Goal: Information Seeking & Learning: Find specific fact

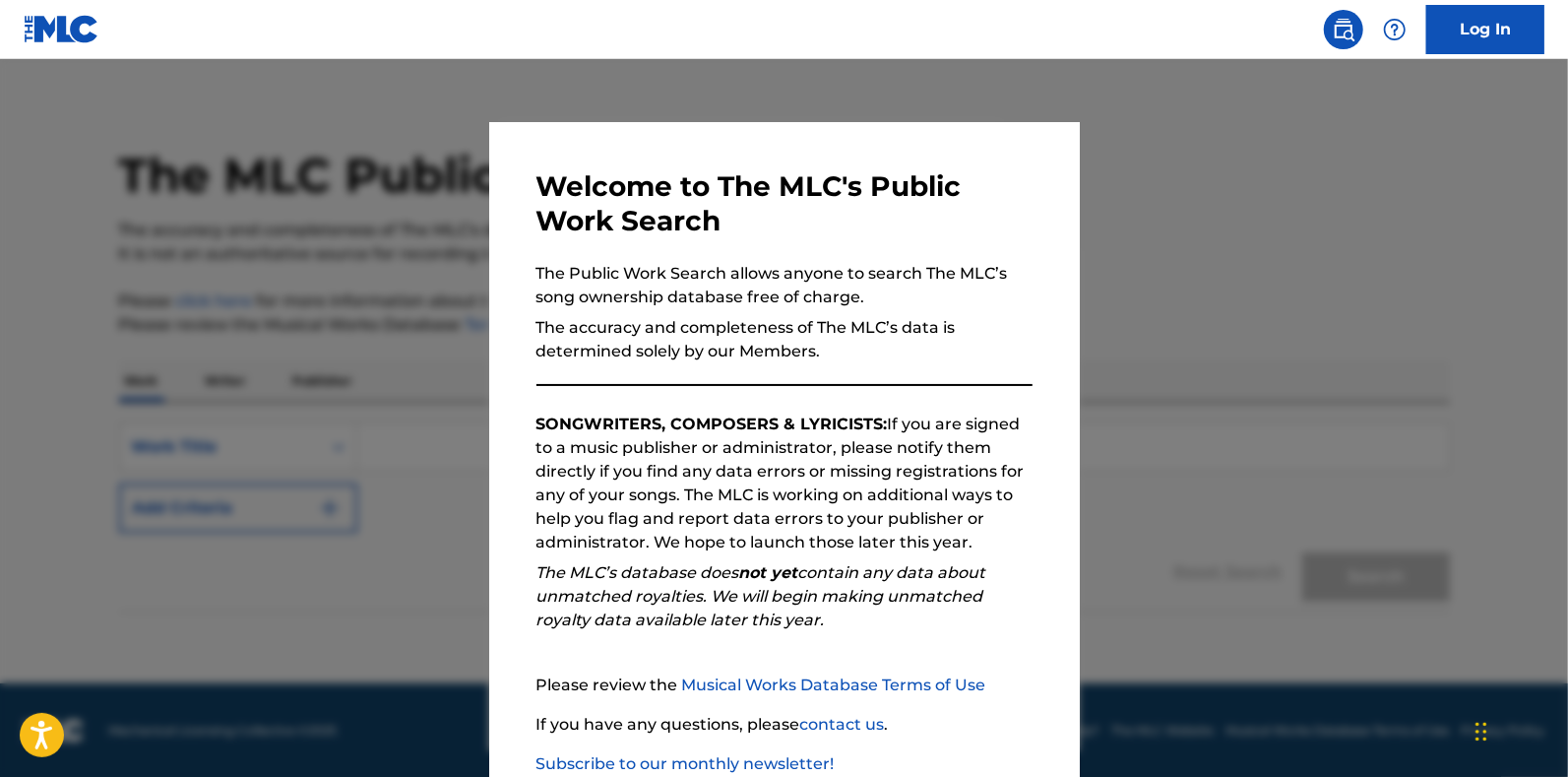
scroll to position [123, 0]
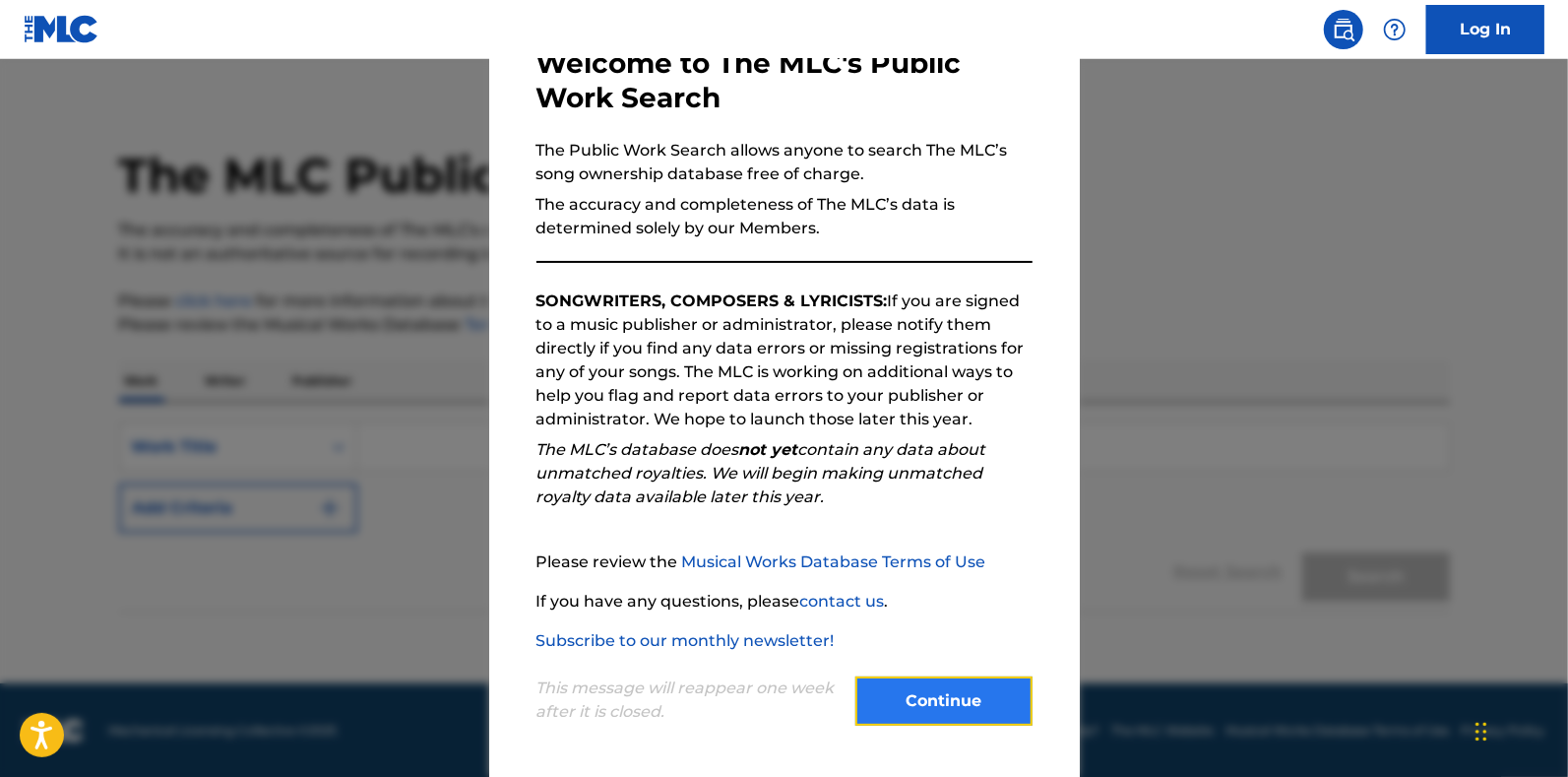
click at [952, 701] on button "Continue" at bounding box center [944, 700] width 177 height 49
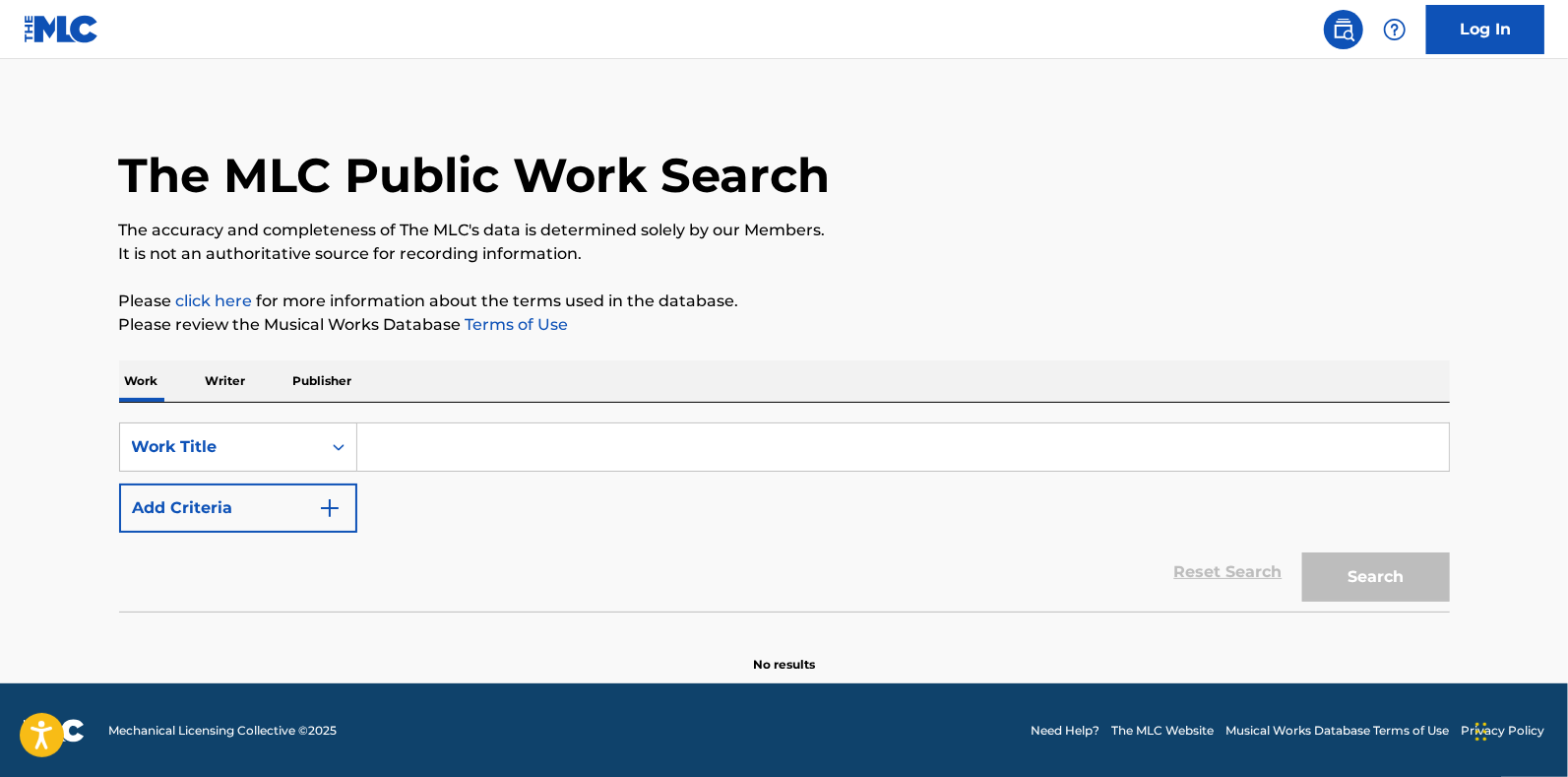
click at [472, 452] on input "Search Form" at bounding box center [902, 447] width 1092 height 47
paste input "Are You That Somebody?” on behalf of [PERSON_NAME]."
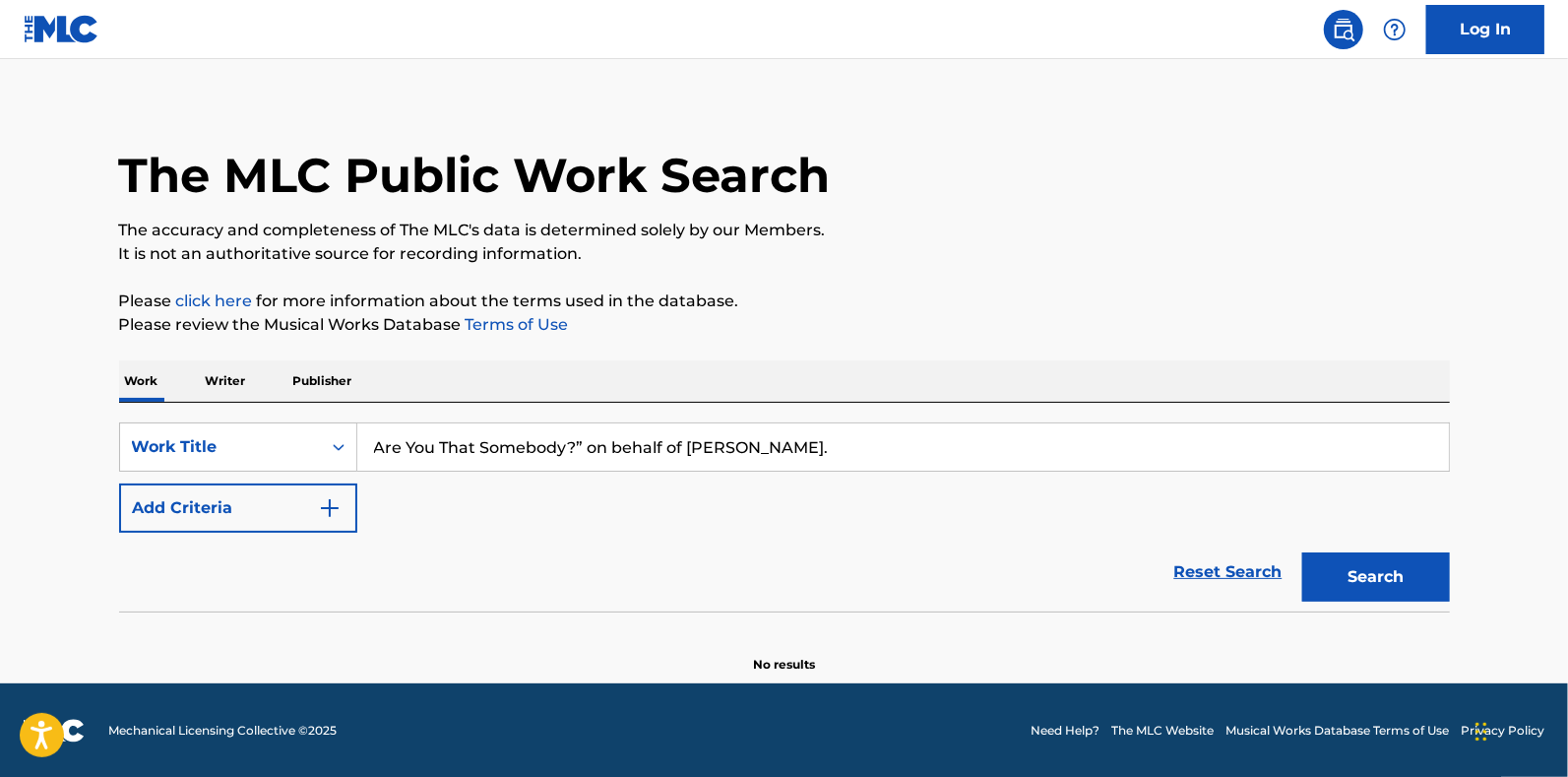
drag, startPoint x: 688, startPoint y: 445, endPoint x: 813, endPoint y: 445, distance: 125.0
click at [813, 445] on input "Are You That Somebody?” on behalf of [PERSON_NAME]." at bounding box center [902, 447] width 1092 height 47
drag, startPoint x: 890, startPoint y: 447, endPoint x: 593, endPoint y: 445, distance: 297.0
click at [593, 445] on input "Are You That Somebody?” on behalf of [PERSON_NAME]." at bounding box center [902, 447] width 1092 height 47
type input "Are You That Somebody"
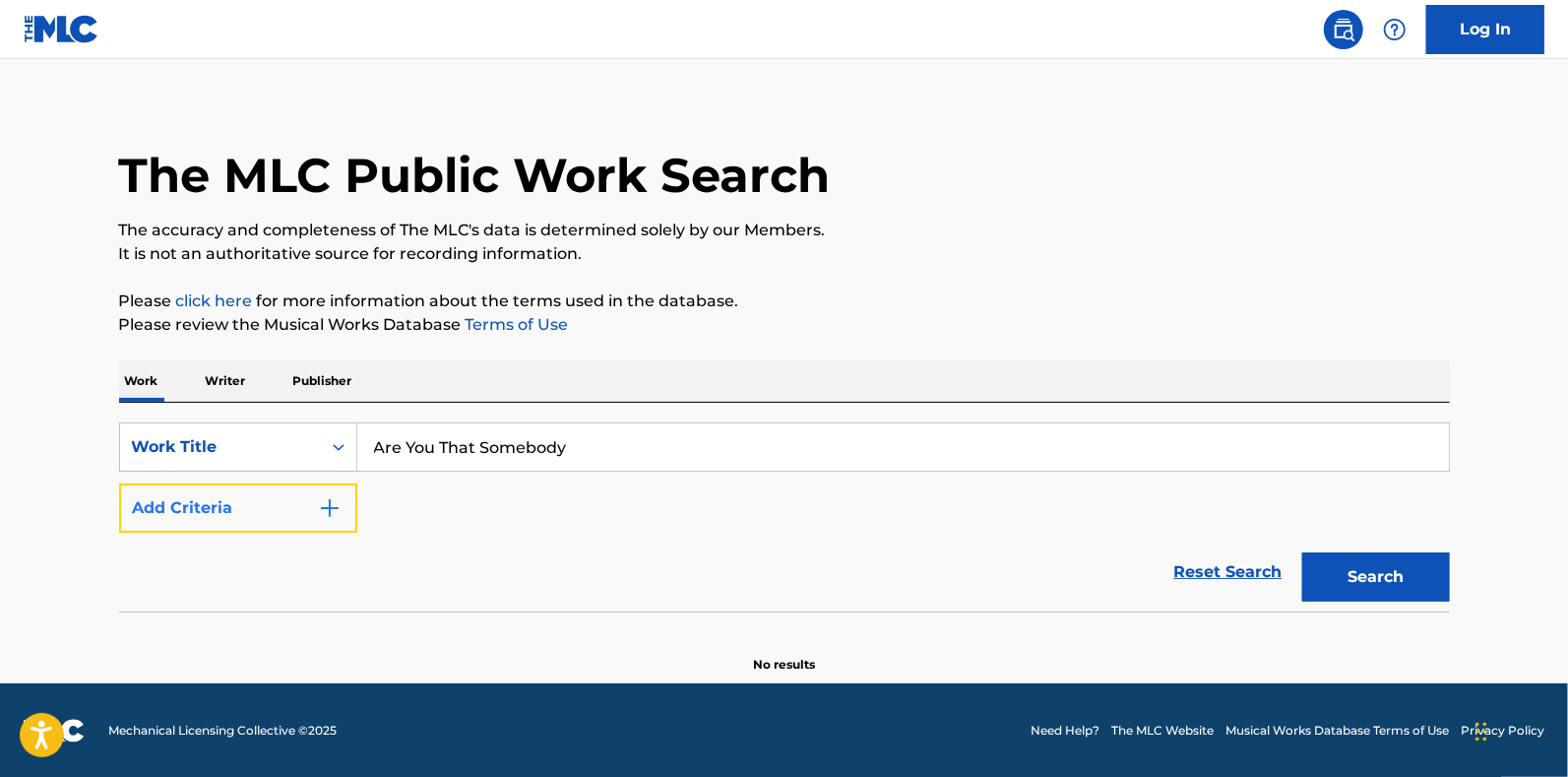
click at [284, 502] on button "Add Criteria" at bounding box center [237, 508] width 238 height 49
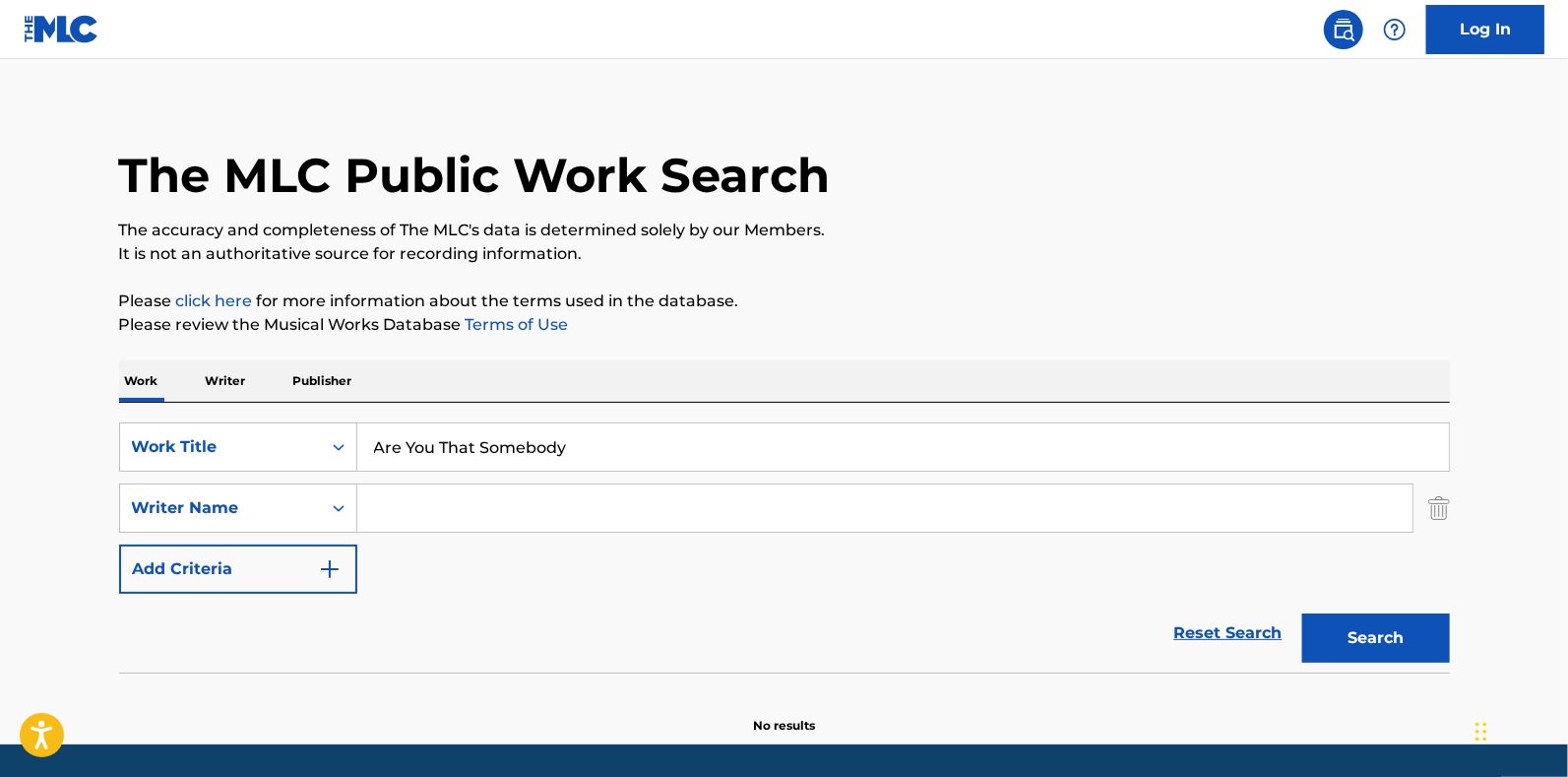
click at [411, 509] on input "Search Form" at bounding box center [884, 508] width 1056 height 47
paste input "[PERSON_NAME]"
type input "[PERSON_NAME]"
click at [1359, 626] on button "Search" at bounding box center [1377, 637] width 148 height 49
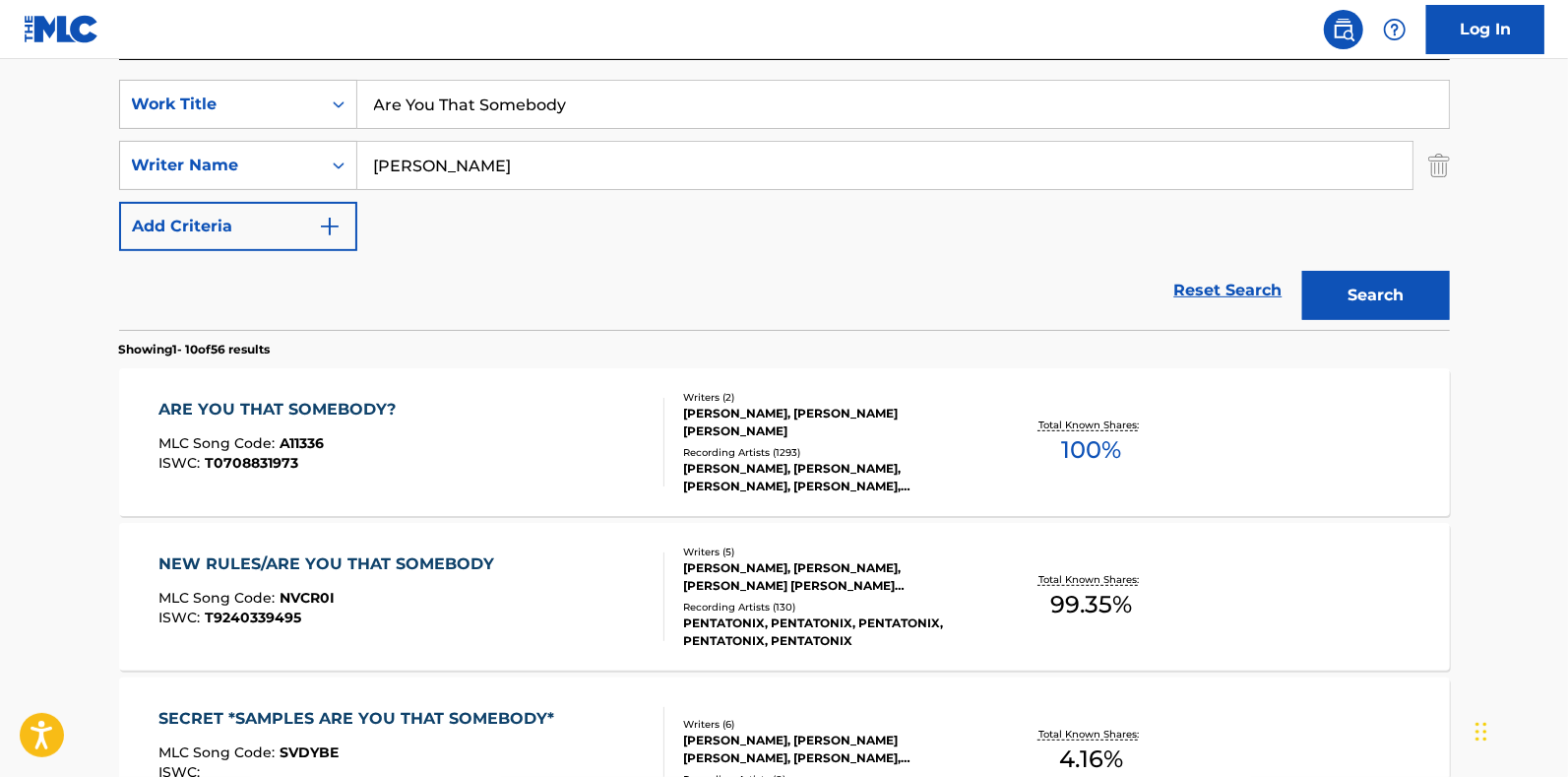
scroll to position [220, 0]
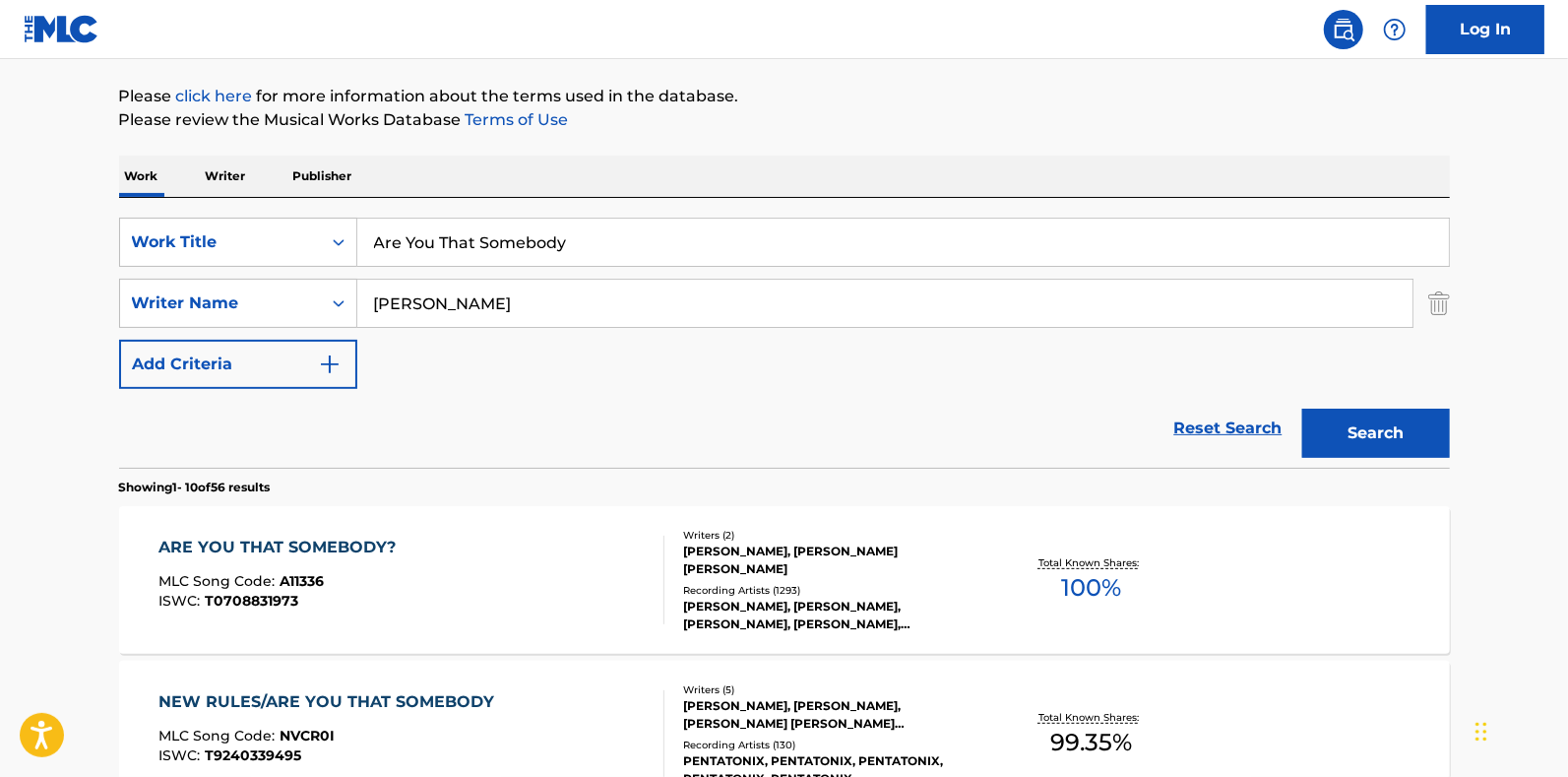
click at [447, 581] on div "ARE YOU THAT SOMEBODY? MLC Song Code : A11336 ISWC : T0708831973" at bounding box center [412, 580] width 506 height 89
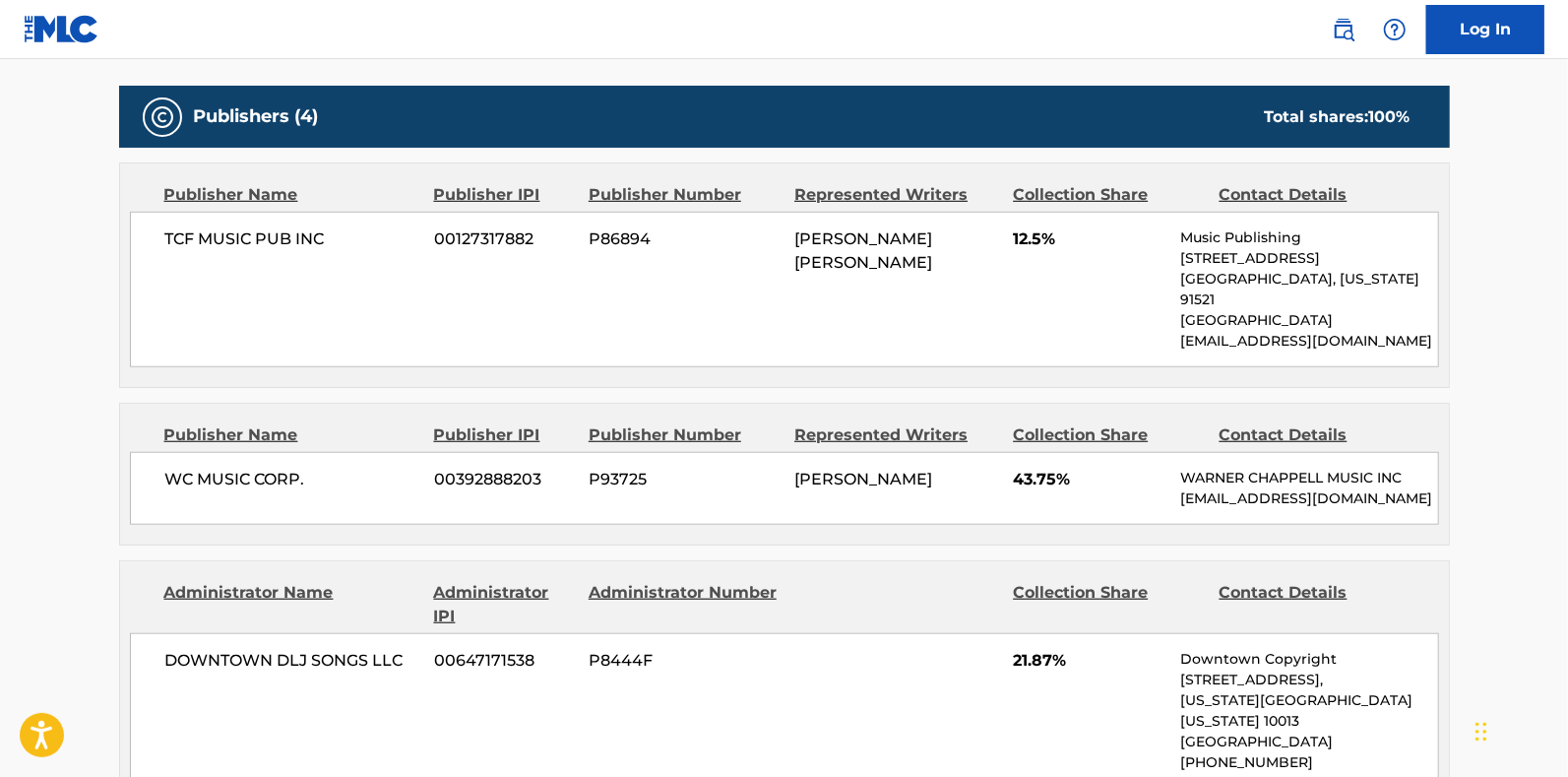
scroll to position [821, 0]
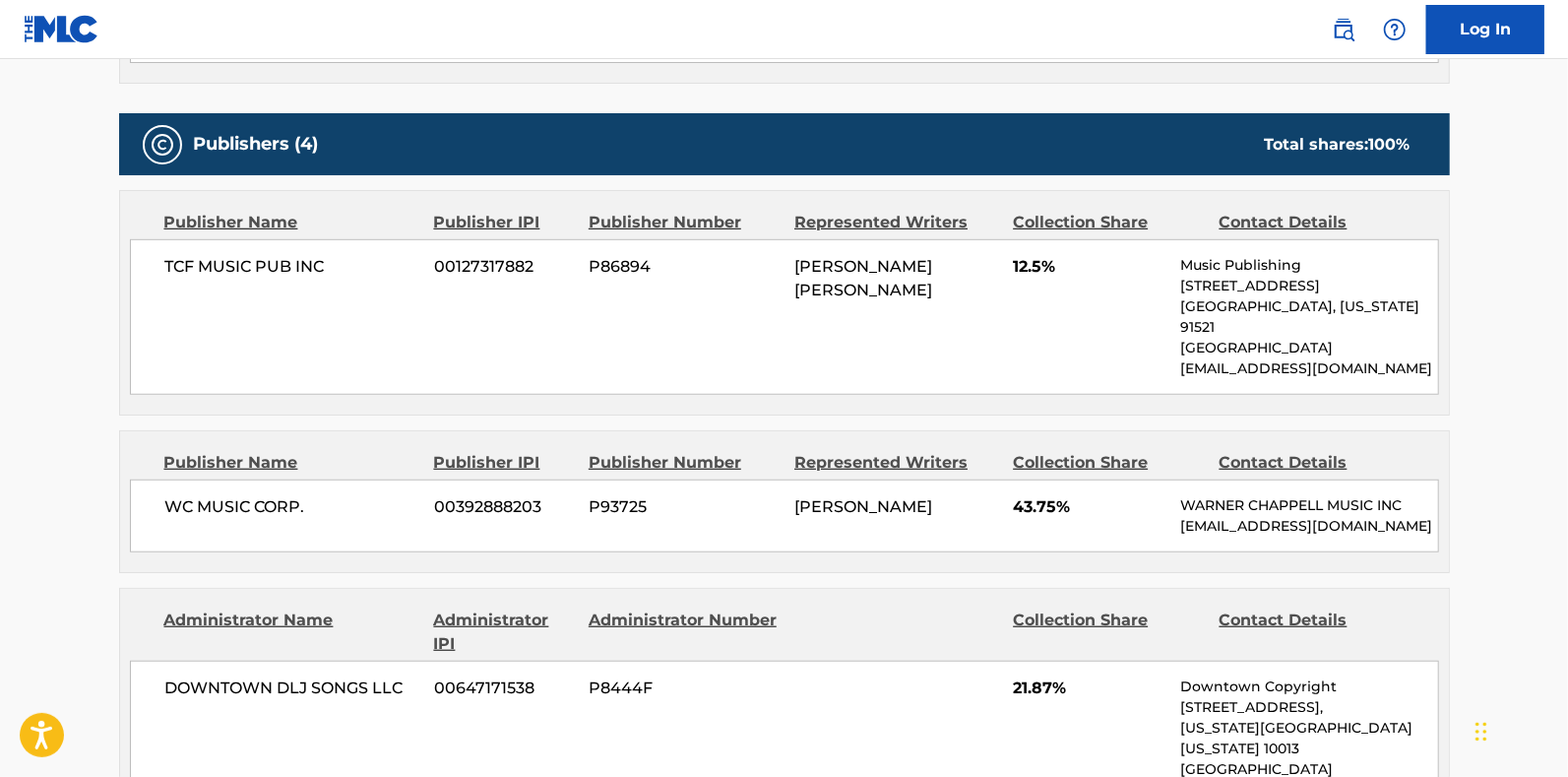
click at [251, 274] on span "TCF MUSIC PUB INC" at bounding box center [293, 267] width 255 height 24
copy div "TCF MUSIC PUB INC"
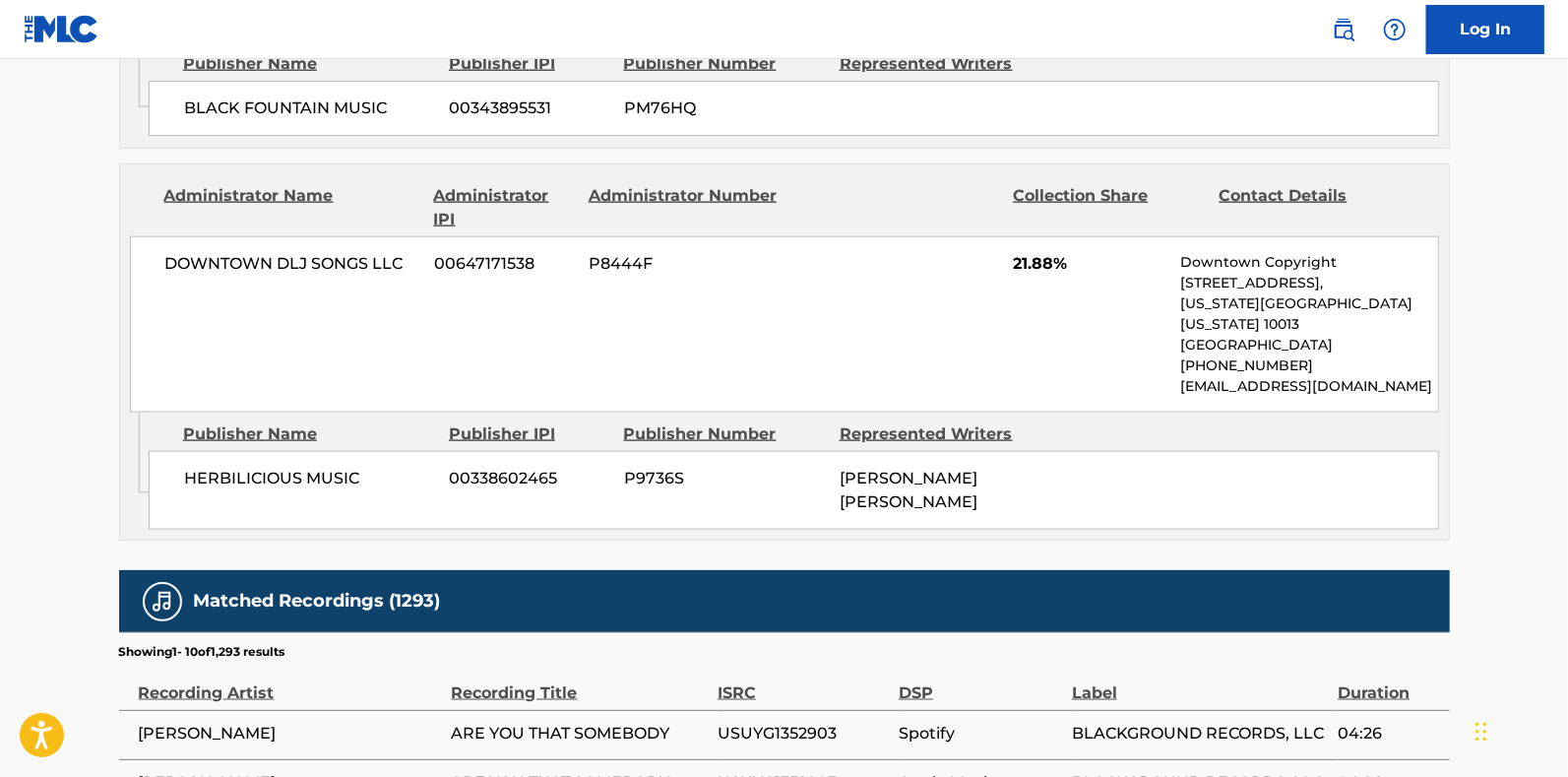
scroll to position [1641, 0]
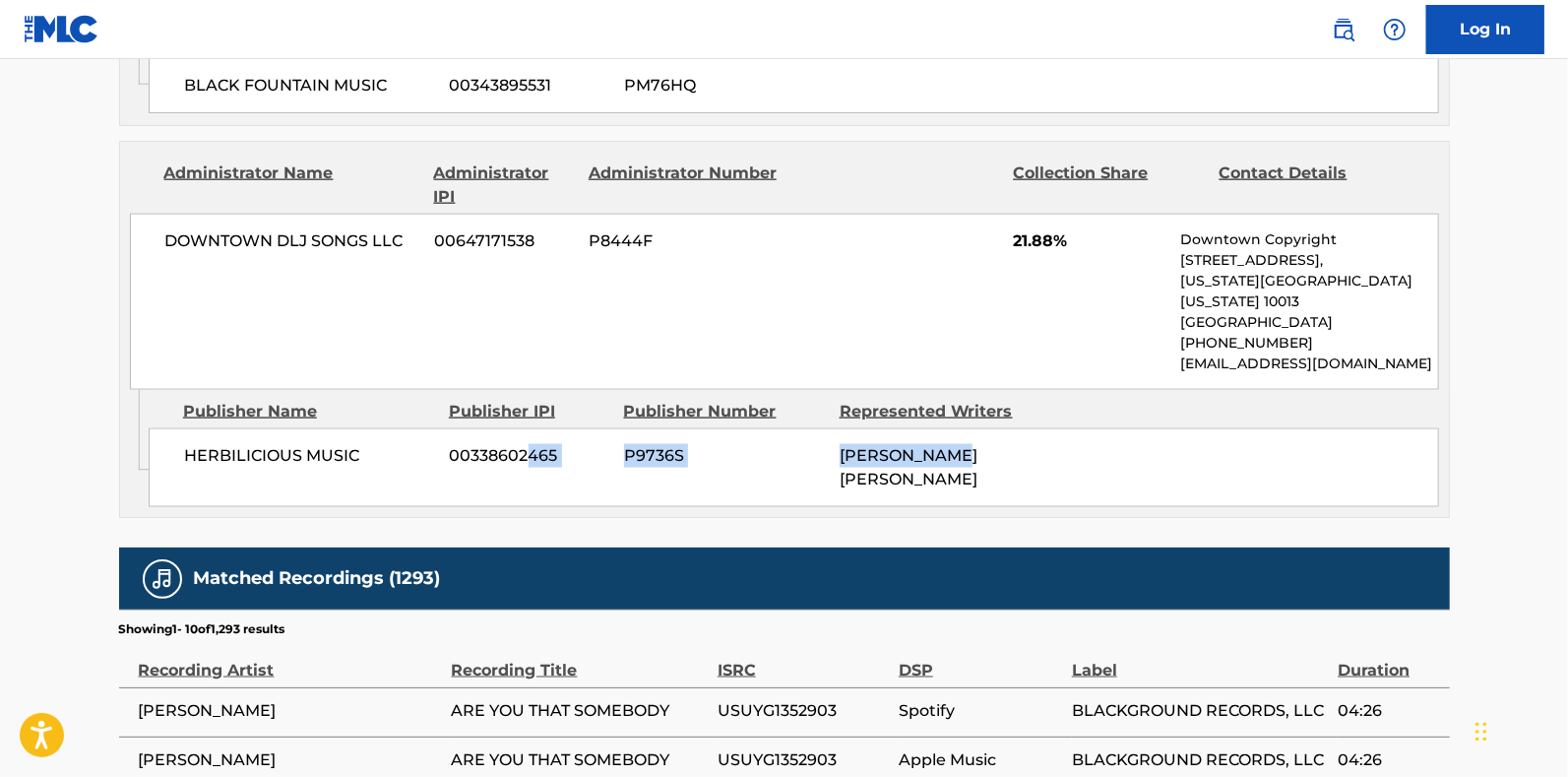
drag, startPoint x: 526, startPoint y: 378, endPoint x: 956, endPoint y: 387, distance: 430.1
click at [956, 429] on div "HERBILICIOUS MUSIC 00338602465 P9736S [PERSON_NAME] [PERSON_NAME]" at bounding box center [793, 468] width 1291 height 79
click at [960, 444] on div "[PERSON_NAME] [PERSON_NAME]" at bounding box center [939, 467] width 200 height 47
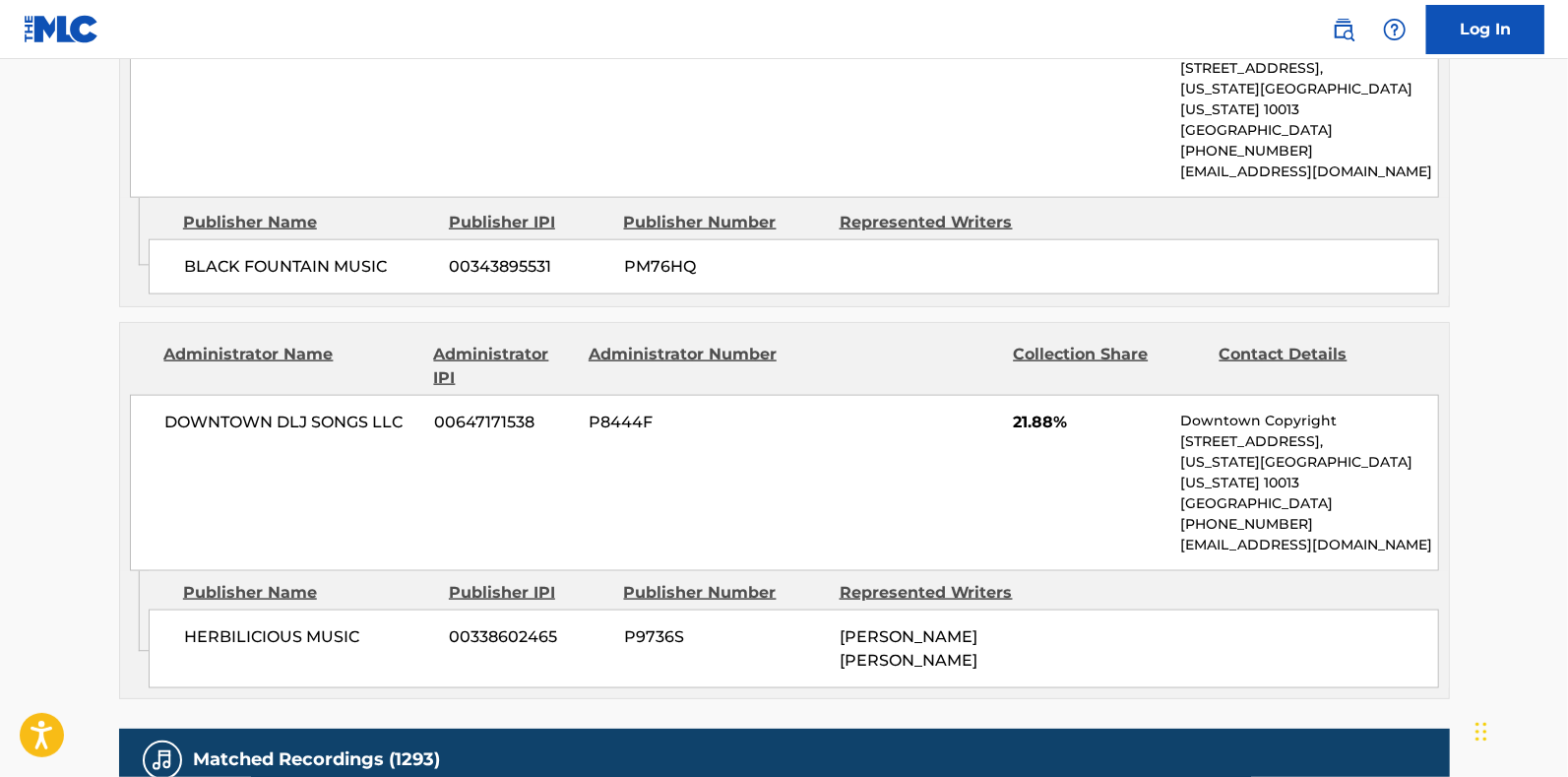
scroll to position [1436, 0]
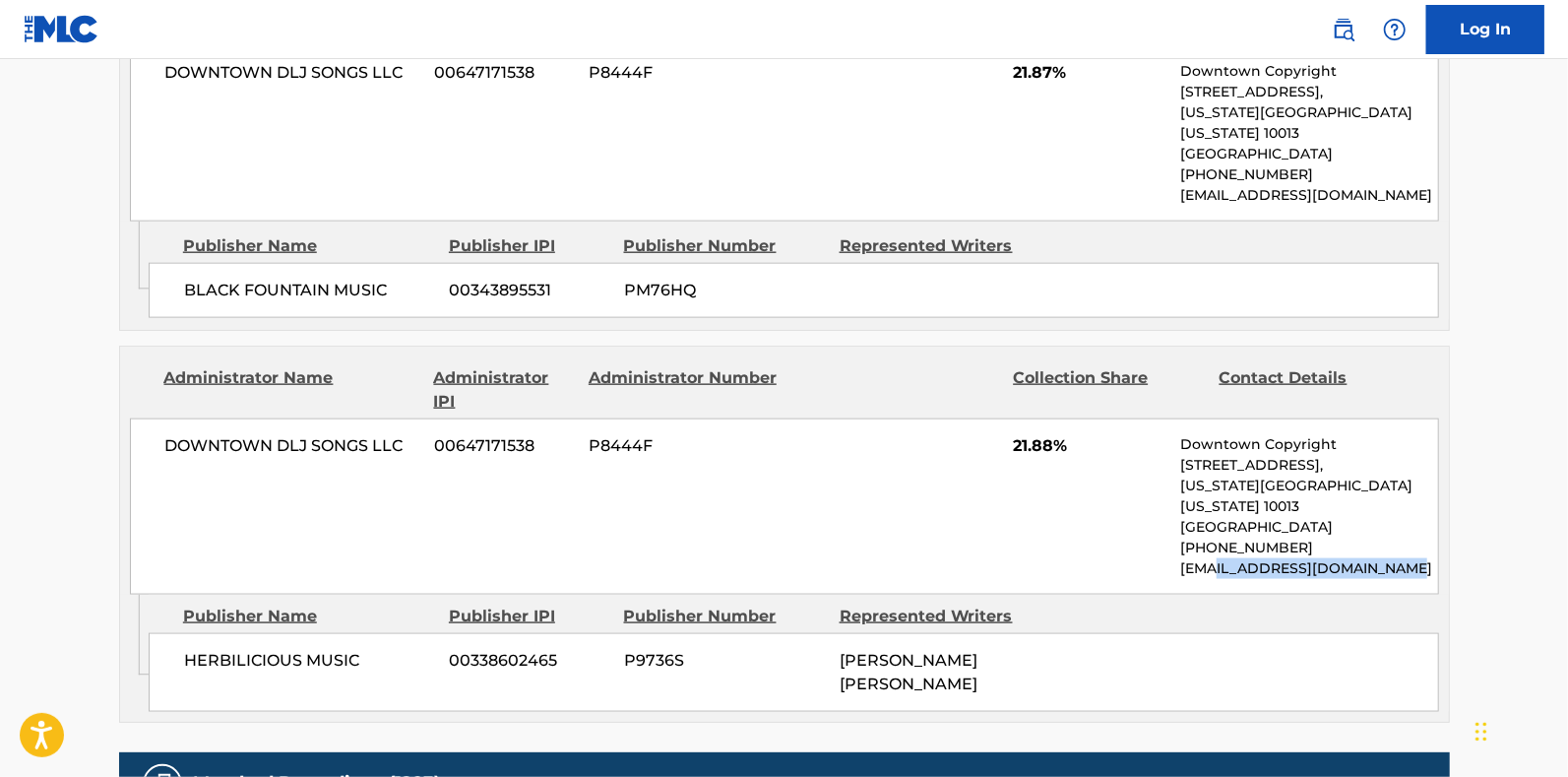
drag, startPoint x: 1413, startPoint y: 501, endPoint x: 1215, endPoint y: 513, distance: 198.4
click at [1215, 514] on div "DOWNTOWN DLJ SONGS LLC 00647171538 P8444F 21.88% Downtown Copyright [STREET_ADD…" at bounding box center [784, 507] width 1309 height 177
click at [1224, 559] on p "[EMAIL_ADDRESS][DOMAIN_NAME]" at bounding box center [1309, 569] width 257 height 21
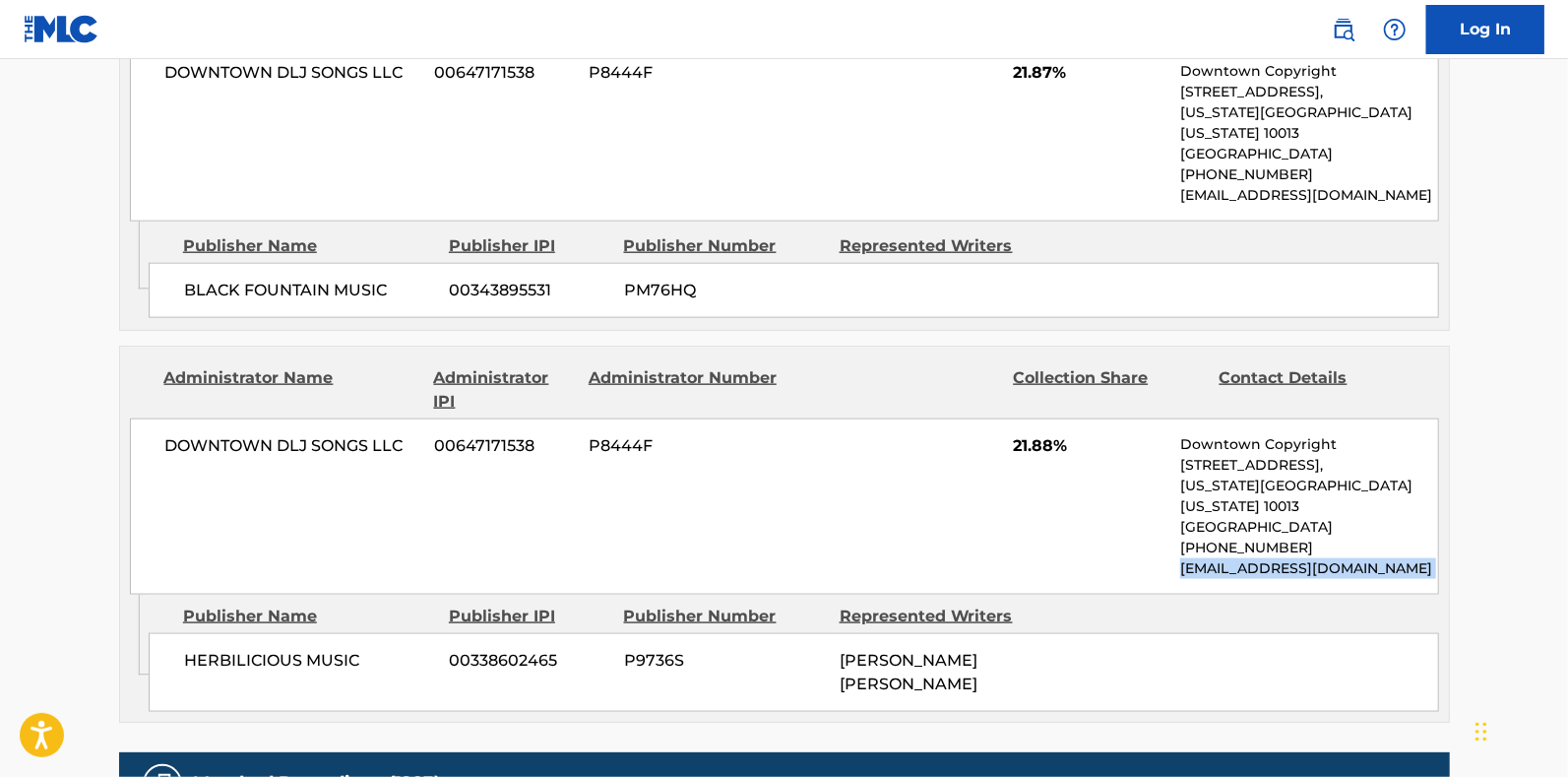
copy div "[EMAIL_ADDRESS][DOMAIN_NAME] Admin Original Publisher Connecting Line"
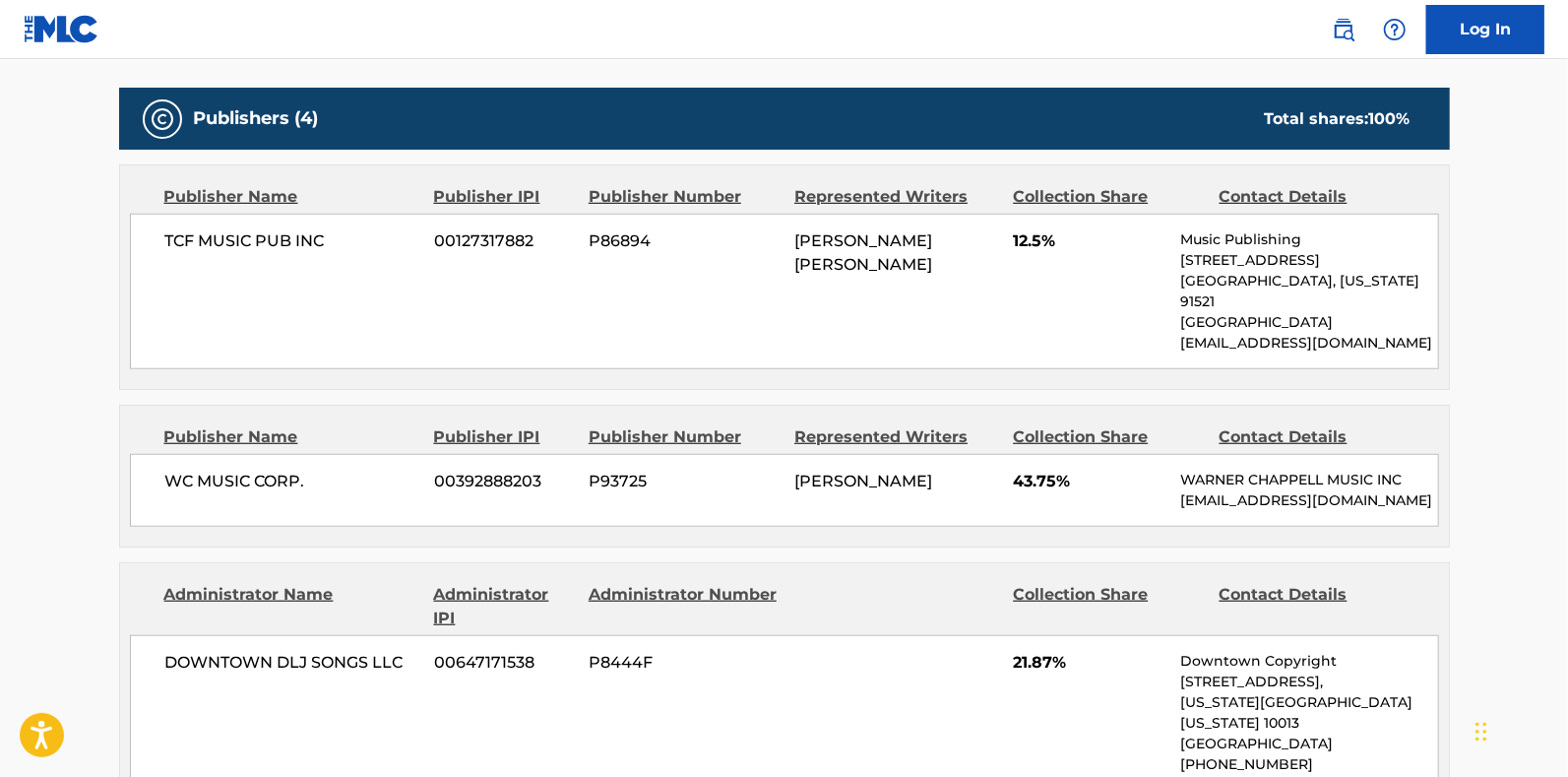
scroll to position [821, 0]
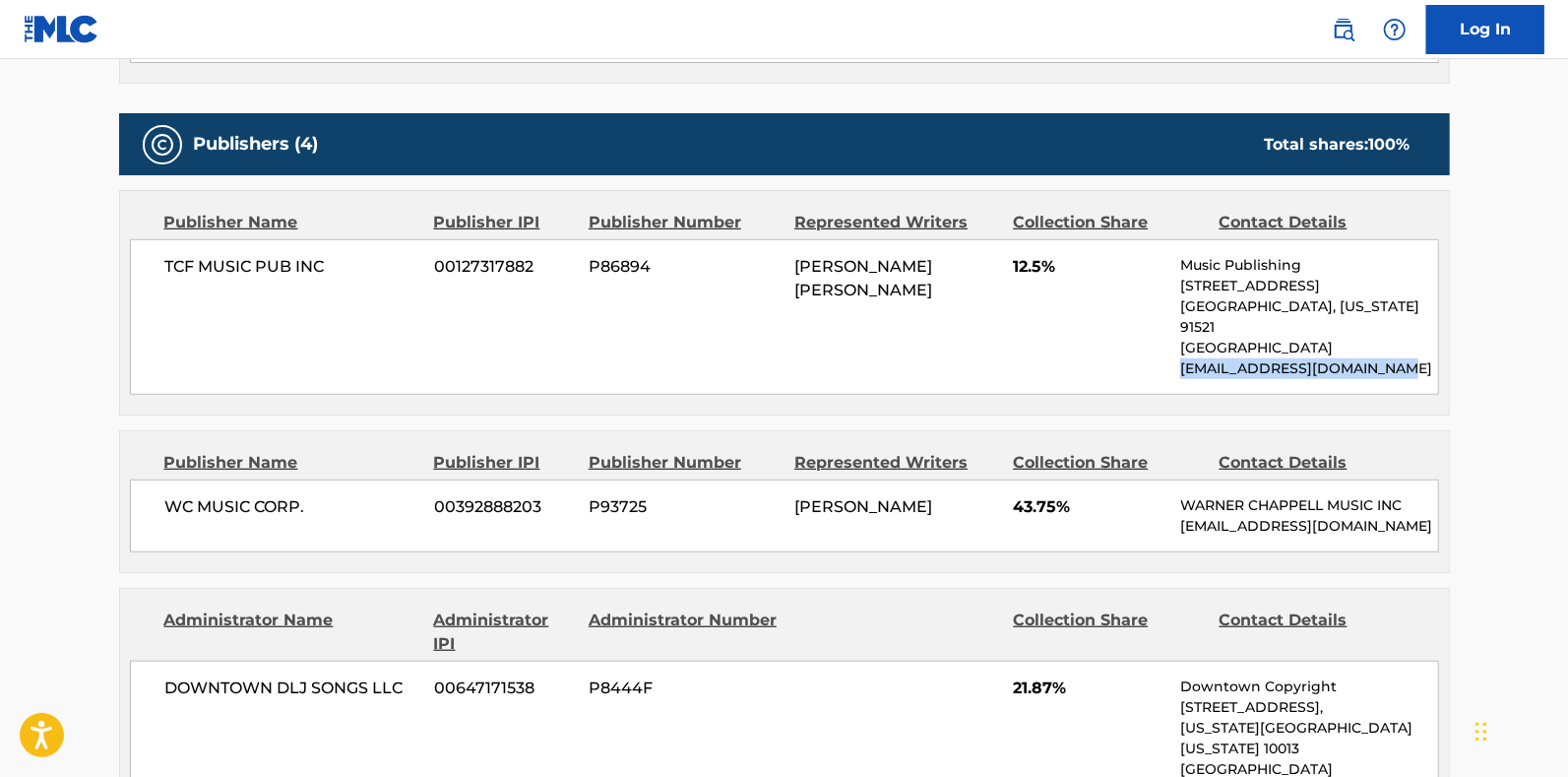
drag, startPoint x: 1384, startPoint y: 343, endPoint x: 1178, endPoint y: 346, distance: 206.0
click at [1178, 346] on div "TCF MUSIC PUB INC 00127317882 P86894 [PERSON_NAME] [PERSON_NAME] 12.5% Music Pu…" at bounding box center [784, 317] width 1309 height 156
copy p "[EMAIL_ADDRESS][DOMAIN_NAME]"
click at [298, 261] on span "TCF MUSIC PUB INC" at bounding box center [293, 267] width 255 height 24
click at [297, 261] on span "TCF MUSIC PUB INC" at bounding box center [293, 267] width 255 height 24
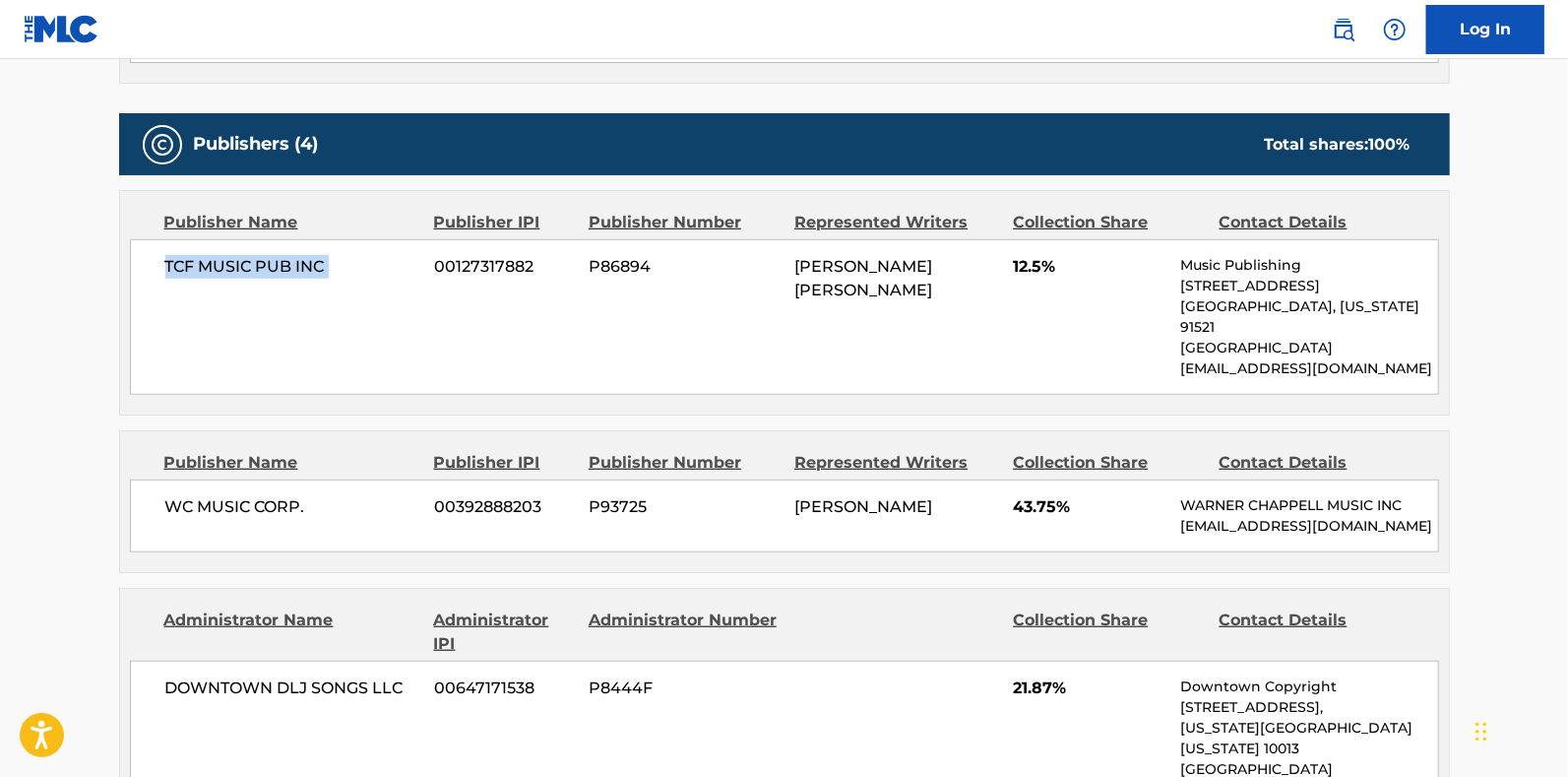
click at [297, 261] on span "TCF MUSIC PUB INC" at bounding box center [293, 267] width 255 height 24
copy div "TCF MUSIC PUB INC"
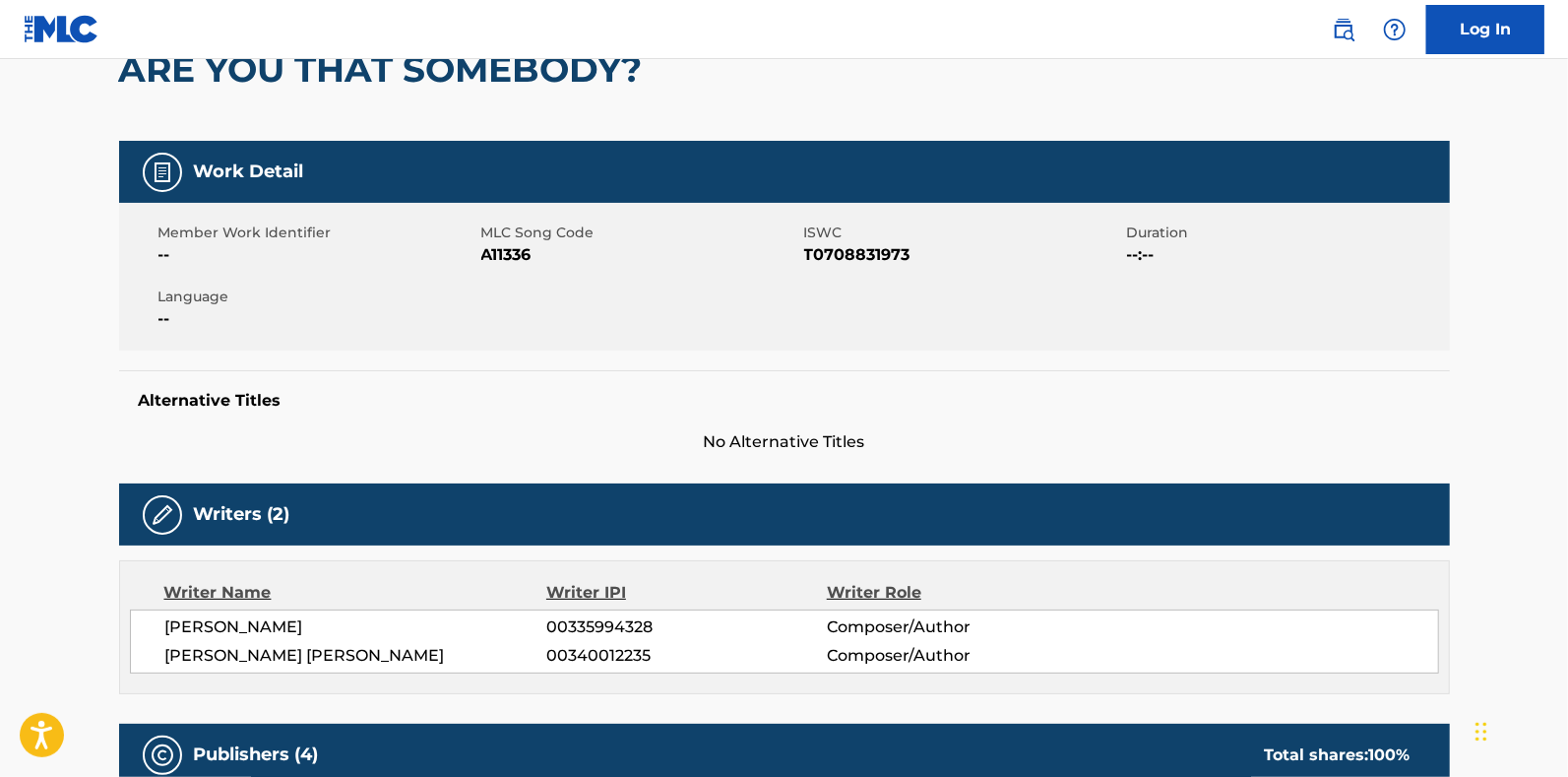
scroll to position [410, 0]
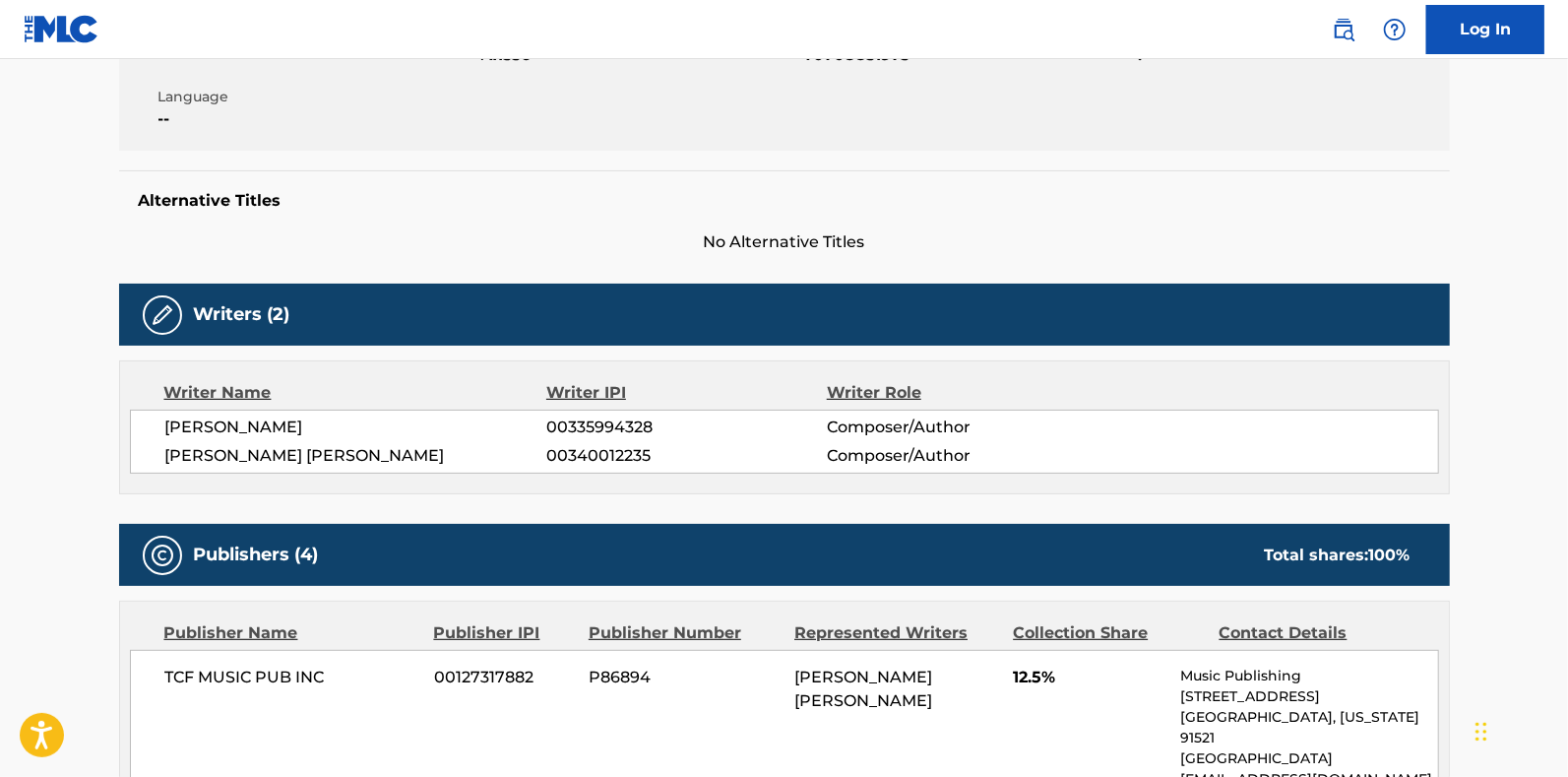
click at [331, 453] on span "[PERSON_NAME] [PERSON_NAME]" at bounding box center [356, 456] width 382 height 24
copy span "[PERSON_NAME]"
